Goal: Task Accomplishment & Management: Manage account settings

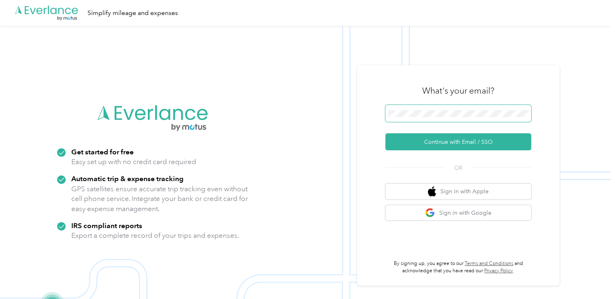
click at [488, 109] on span at bounding box center [458, 113] width 146 height 17
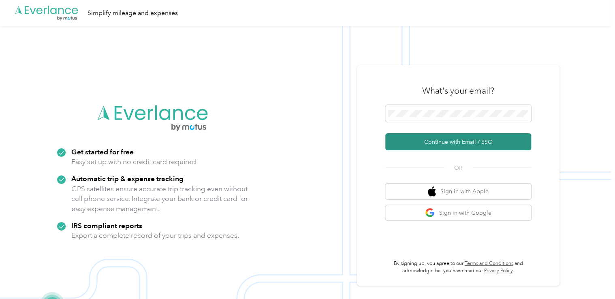
click at [474, 140] on button "Continue with Email / SSO" at bounding box center [458, 141] width 146 height 17
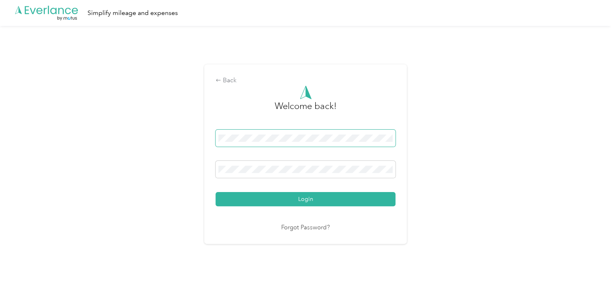
click at [215, 192] on button "Login" at bounding box center [305, 199] width 180 height 14
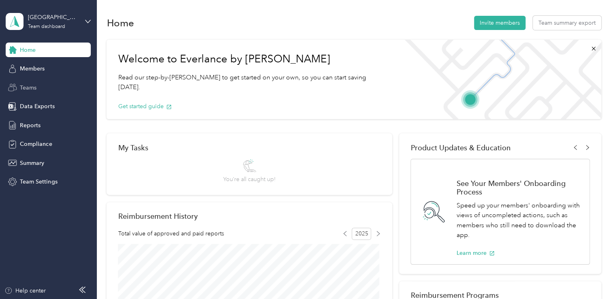
click at [43, 83] on div "Teams" at bounding box center [48, 87] width 85 height 15
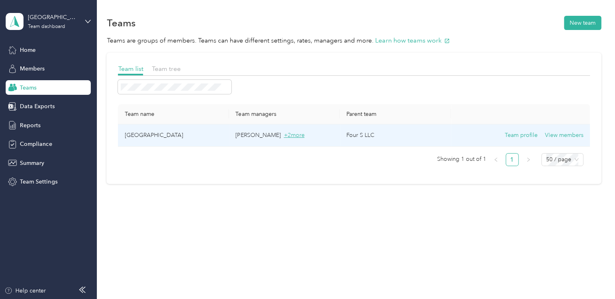
click at [283, 137] on span "+ 2 more" at bounding box center [293, 135] width 21 height 7
drag, startPoint x: 279, startPoint y: 137, endPoint x: 273, endPoint y: 136, distance: 5.7
click at [283, 136] on span "+ 2 more" at bounding box center [293, 135] width 21 height 7
click at [283, 135] on span "+ 2 more" at bounding box center [293, 135] width 21 height 7
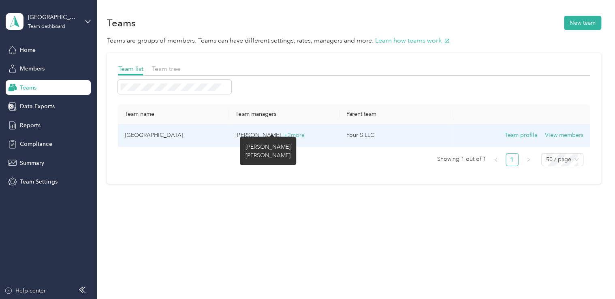
click at [230, 133] on td "[PERSON_NAME] + 2 more" at bounding box center [284, 135] width 111 height 22
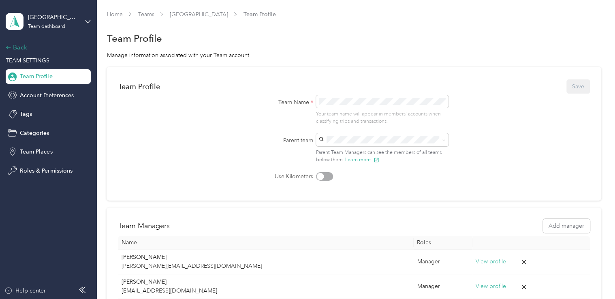
click at [23, 48] on div "Back" at bounding box center [46, 48] width 81 height 10
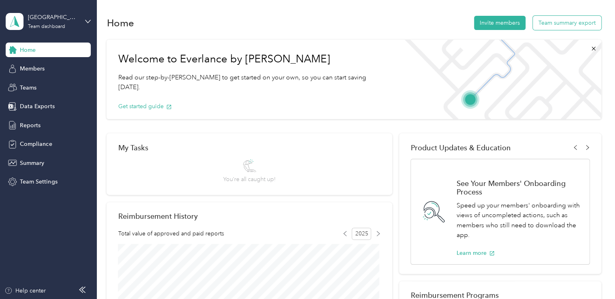
click at [552, 19] on button "Team summary export" at bounding box center [566, 23] width 68 height 14
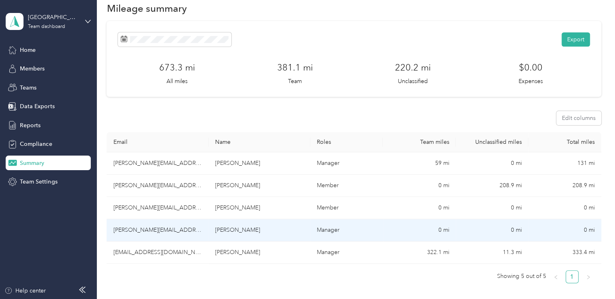
scroll to position [15, 0]
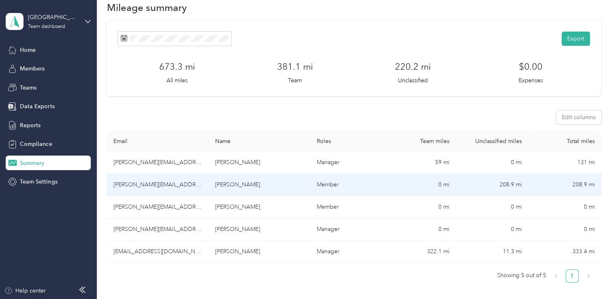
click at [270, 194] on td "[PERSON_NAME]" at bounding box center [260, 185] width 102 height 22
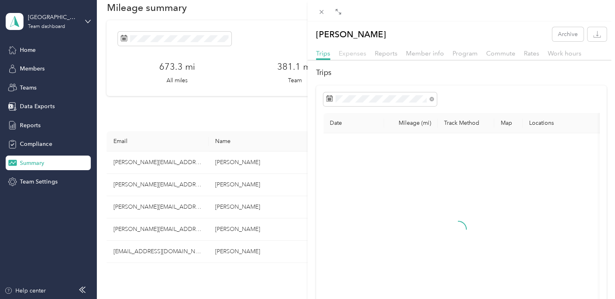
click at [348, 54] on span "Expenses" at bounding box center [353, 53] width 28 height 8
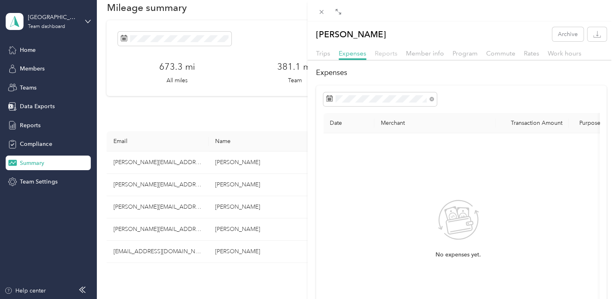
click at [381, 53] on span "Reports" at bounding box center [386, 53] width 23 height 8
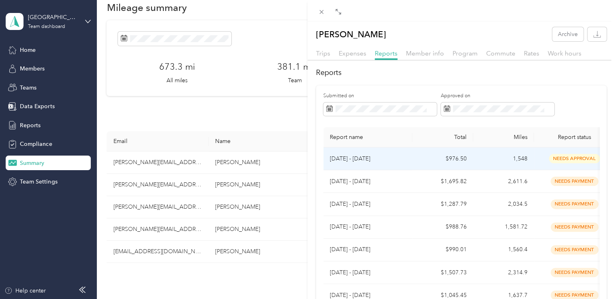
click at [406, 159] on td "[DATE] - [DATE]" at bounding box center [367, 158] width 89 height 23
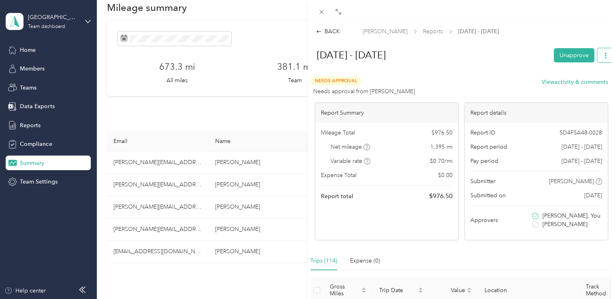
click at [598, 51] on button "button" at bounding box center [605, 55] width 17 height 14
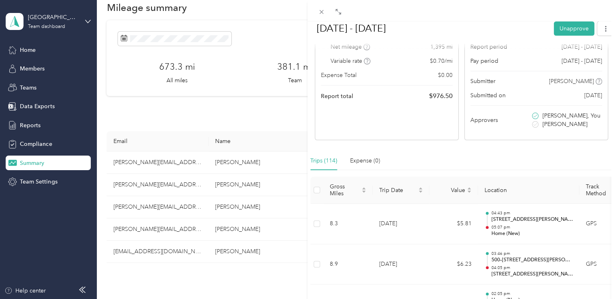
scroll to position [100, 0]
click at [323, 14] on icon at bounding box center [321, 12] width 7 height 7
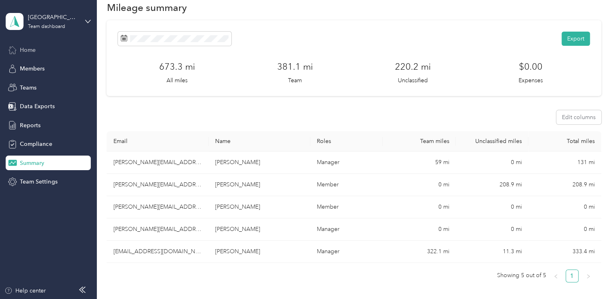
click at [30, 46] on span "Home" at bounding box center [28, 50] width 16 height 9
